Goal: Task Accomplishment & Management: Complete application form

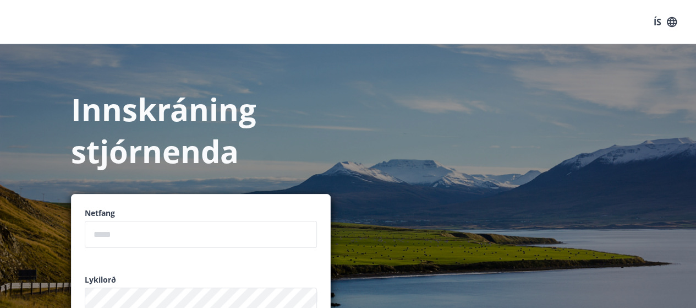
click at [238, 164] on p "Innskráning stjórnenda" at bounding box center [201, 130] width 260 height 84
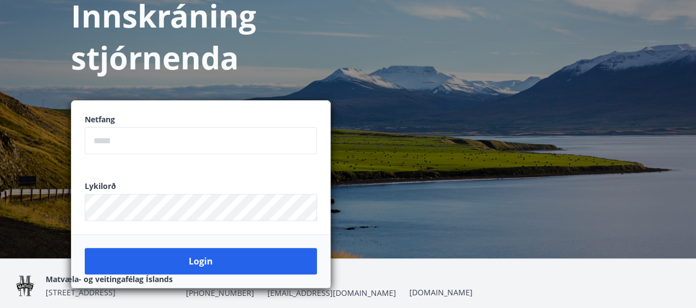
scroll to position [136, 0]
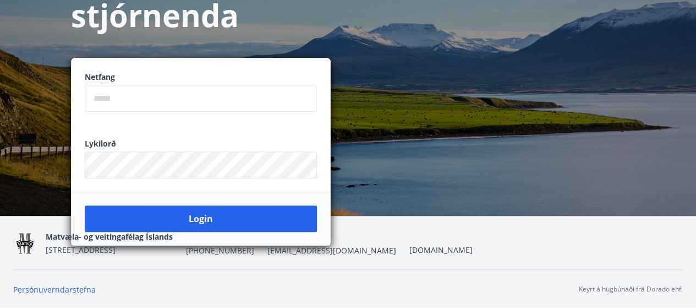
click at [394, 234] on nav "Matvæla- og veitingafélag Íslands [STREET_ADDRESS] [PHONE_NUMBER] [EMAIL_ADDRES…" at bounding box center [348, 243] width 670 height 26
click at [50, 290] on link "Persónuverndarstefna" at bounding box center [54, 289] width 83 height 10
click at [197, 101] on input "email" at bounding box center [201, 98] width 232 height 27
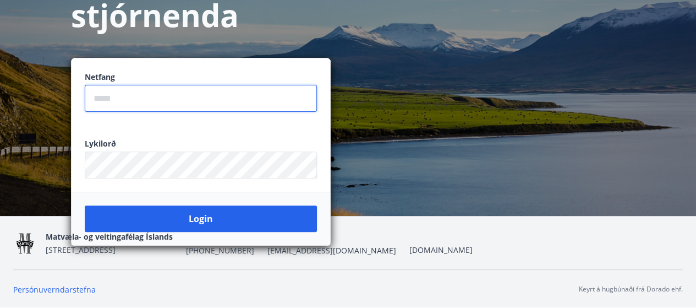
type input "**********"
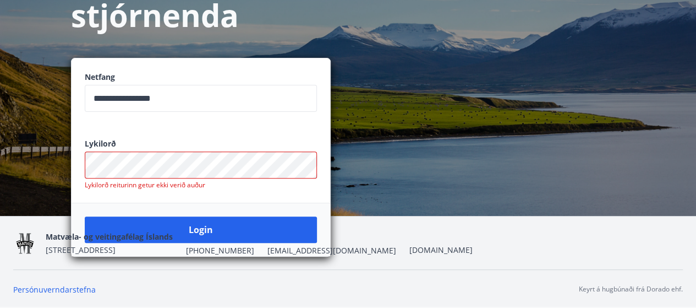
click at [21, 231] on img at bounding box center [25, 243] width 24 height 24
click at [407, 224] on div "Matvæla- og veitingafélag Íslands Stórhöfði 31, 110 Reykjavík +354 540-0100 mat…" at bounding box center [348, 242] width 670 height 53
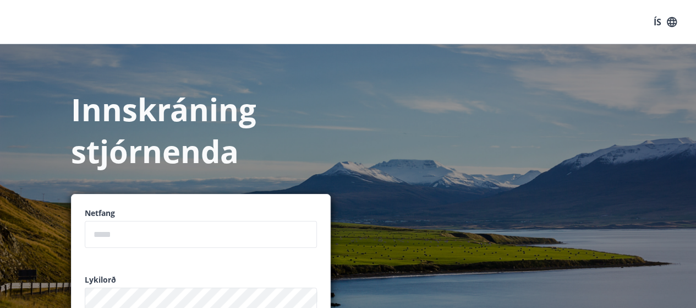
scroll to position [136, 0]
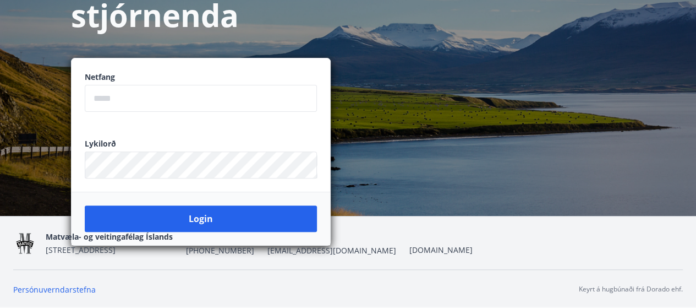
click at [433, 105] on div "Innskráning stjórnenda Netfang ​ Lykilorð ​ Login" at bounding box center [348, 62] width 696 height 308
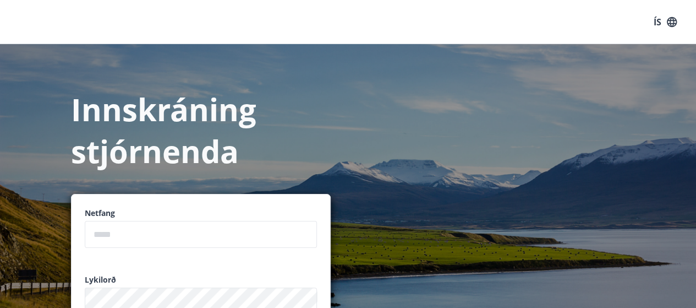
click at [674, 18] on icon "button" at bounding box center [672, 22] width 10 height 10
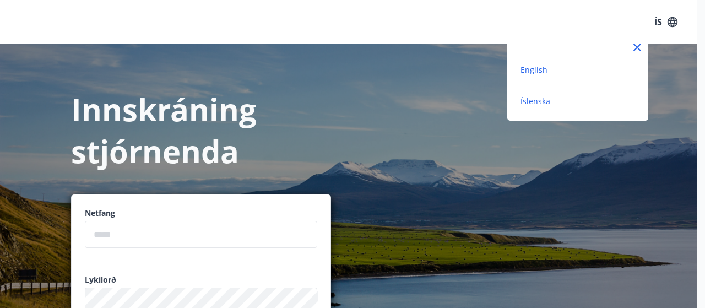
click at [526, 74] on span "English" at bounding box center [533, 69] width 27 height 10
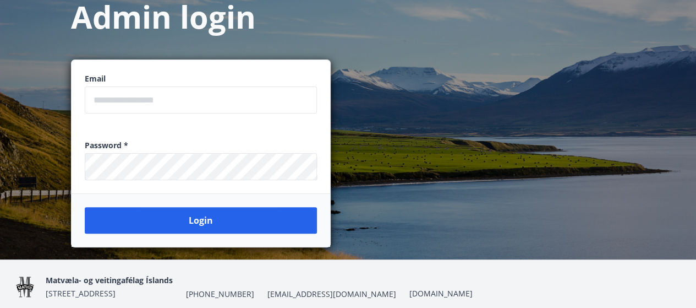
scroll to position [93, 0]
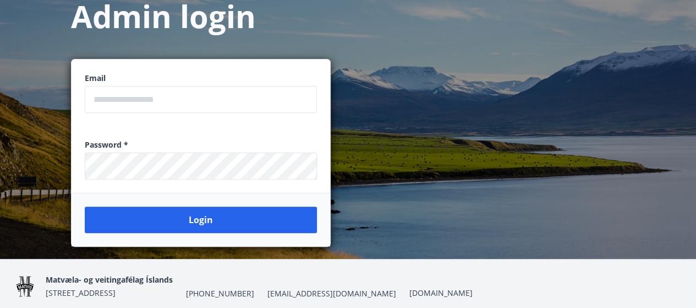
click at [144, 105] on input "email" at bounding box center [201, 99] width 232 height 27
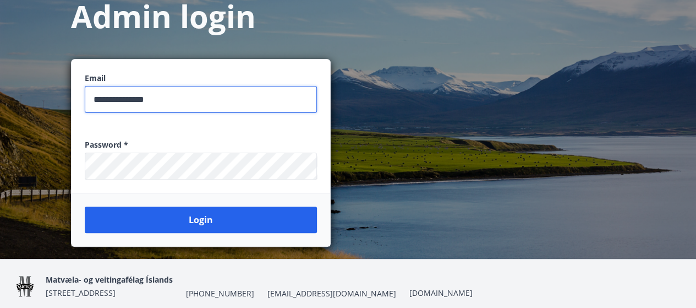
type input "**********"
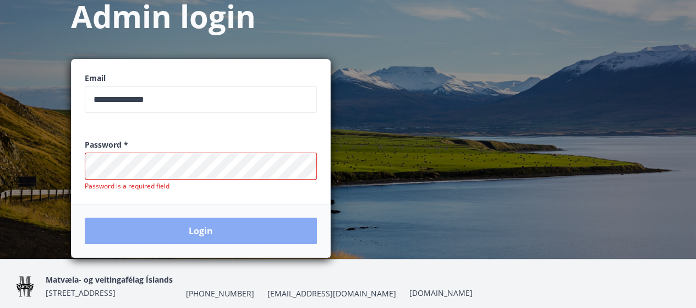
click at [202, 220] on button "Login" at bounding box center [201, 230] width 232 height 26
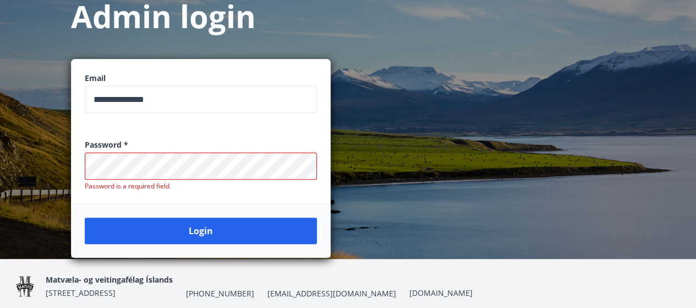
click at [137, 188] on p "Password is a required field" at bounding box center [201, 186] width 232 height 9
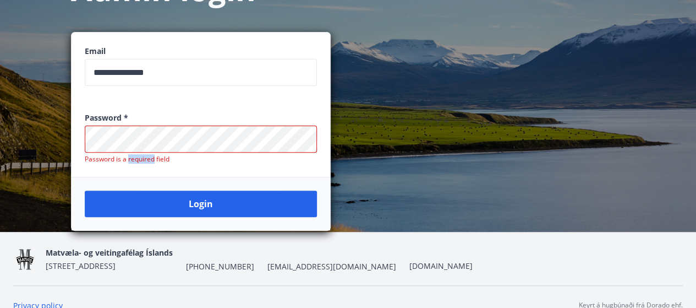
scroll to position [136, 0]
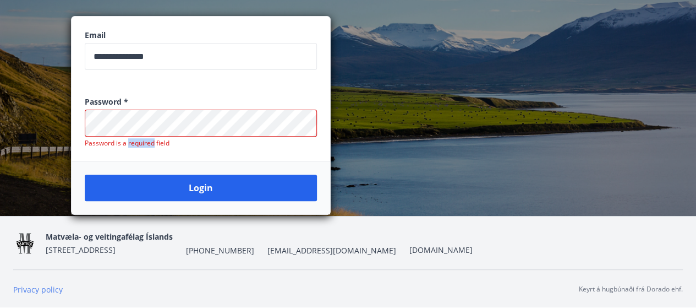
click at [47, 292] on link "Privacy policy" at bounding box center [38, 289] width 50 height 10
click at [410, 250] on link "matvis.is" at bounding box center [441, 249] width 63 height 10
